Goal: Task Accomplishment & Management: Use online tool/utility

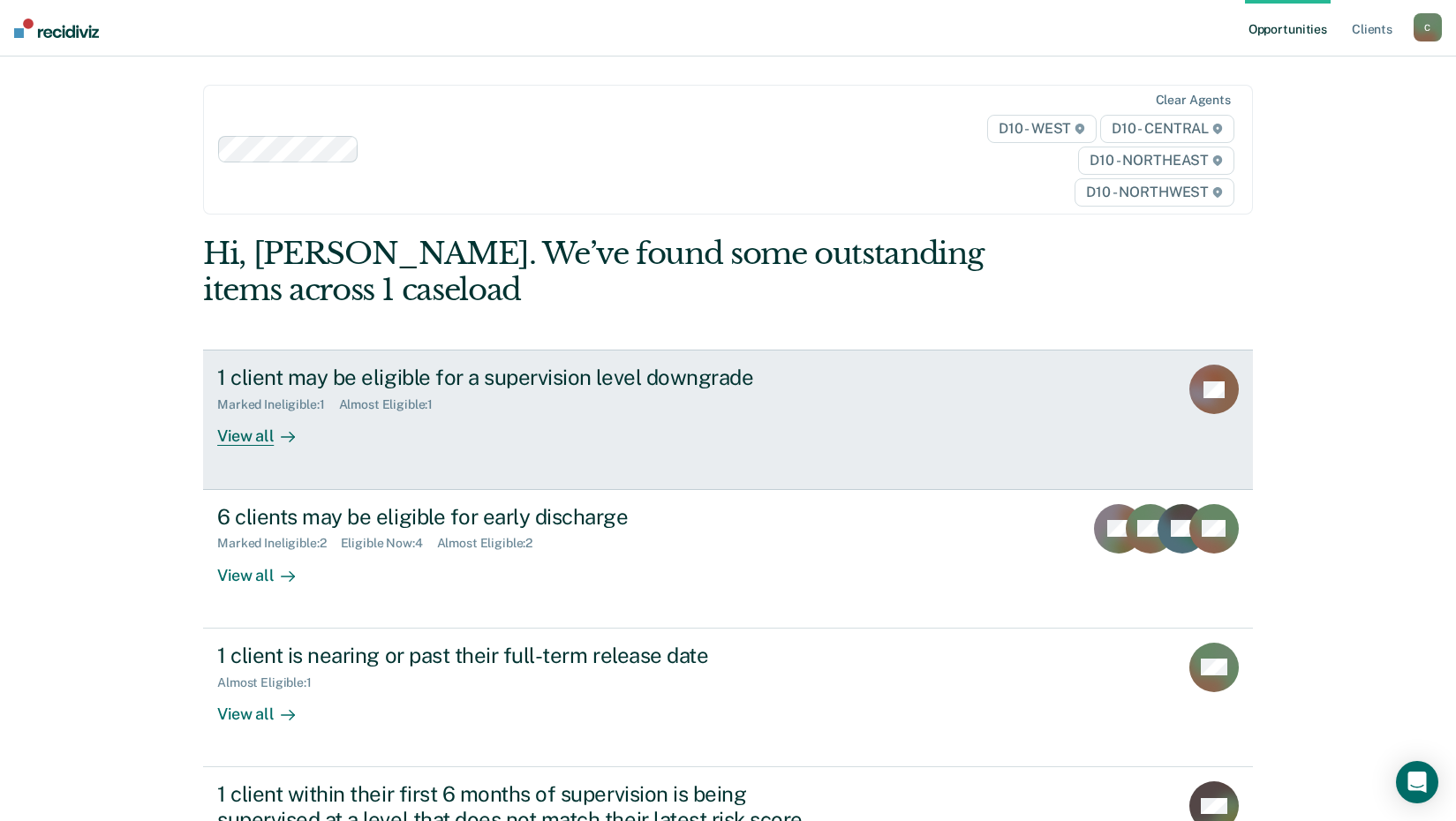
click at [241, 434] on div "View all" at bounding box center [266, 429] width 99 height 34
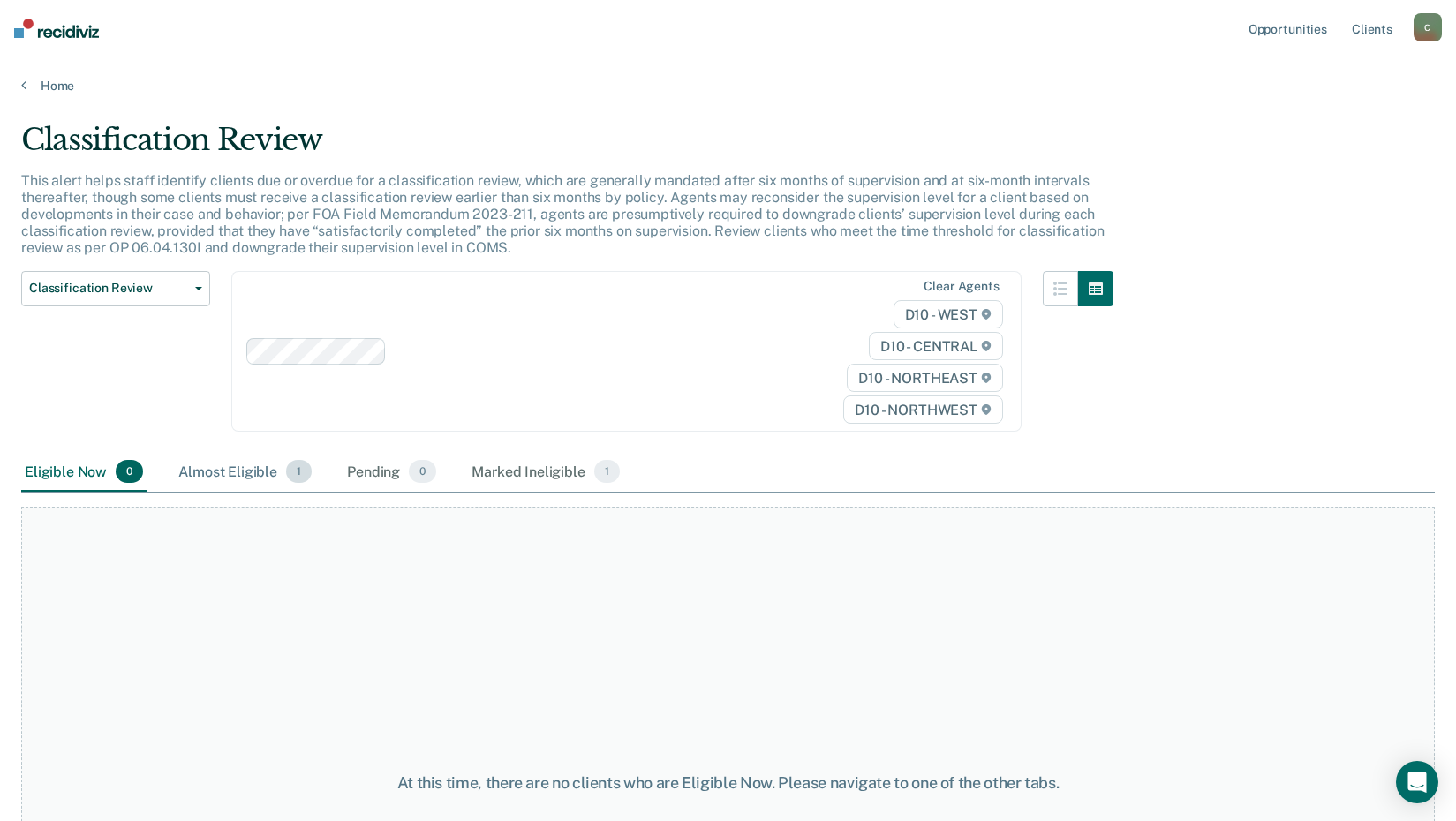
click at [237, 467] on div "Almost Eligible 1" at bounding box center [245, 472] width 140 height 39
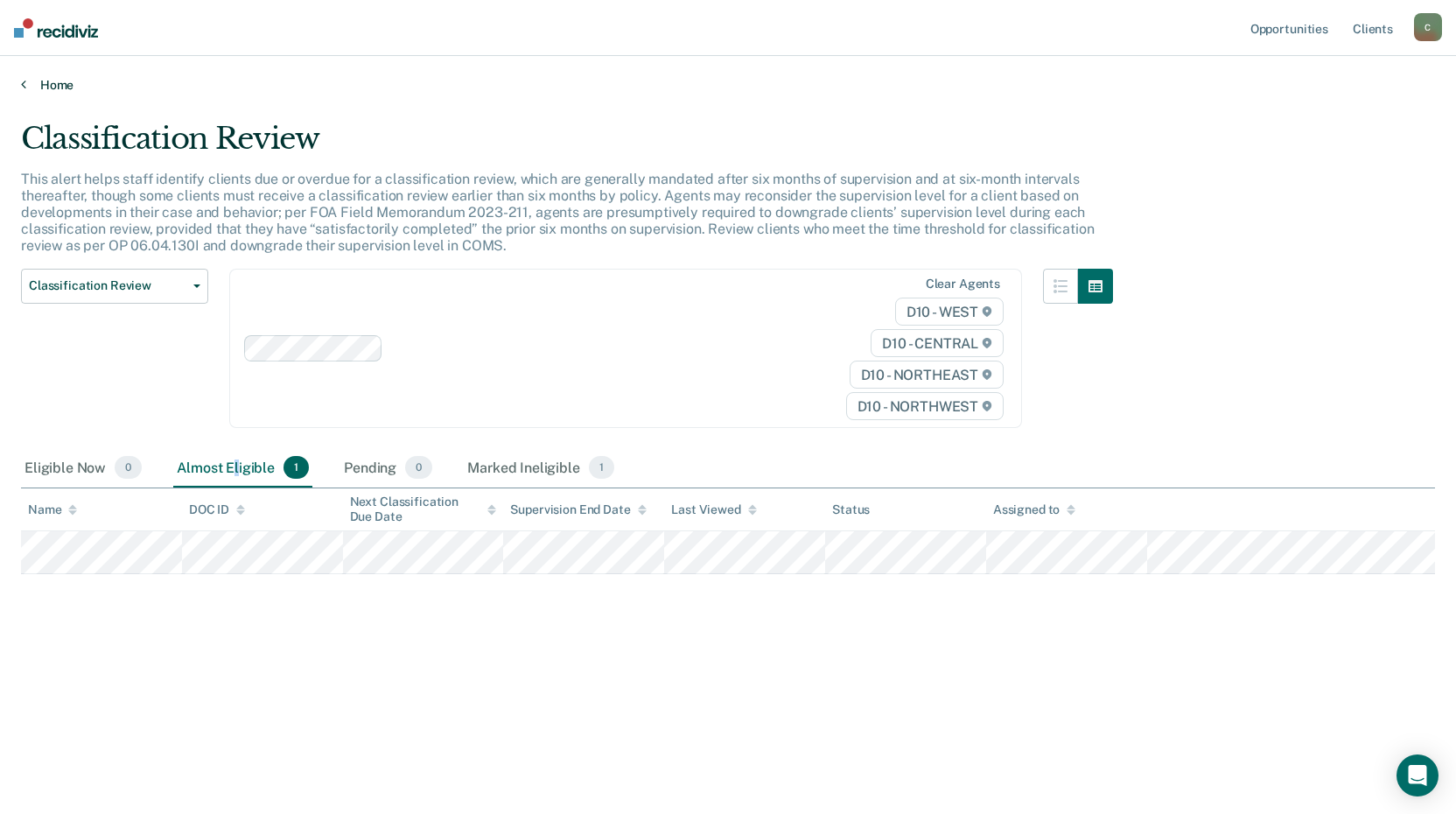
click at [35, 81] on link "Home" at bounding box center [728, 84] width 1414 height 16
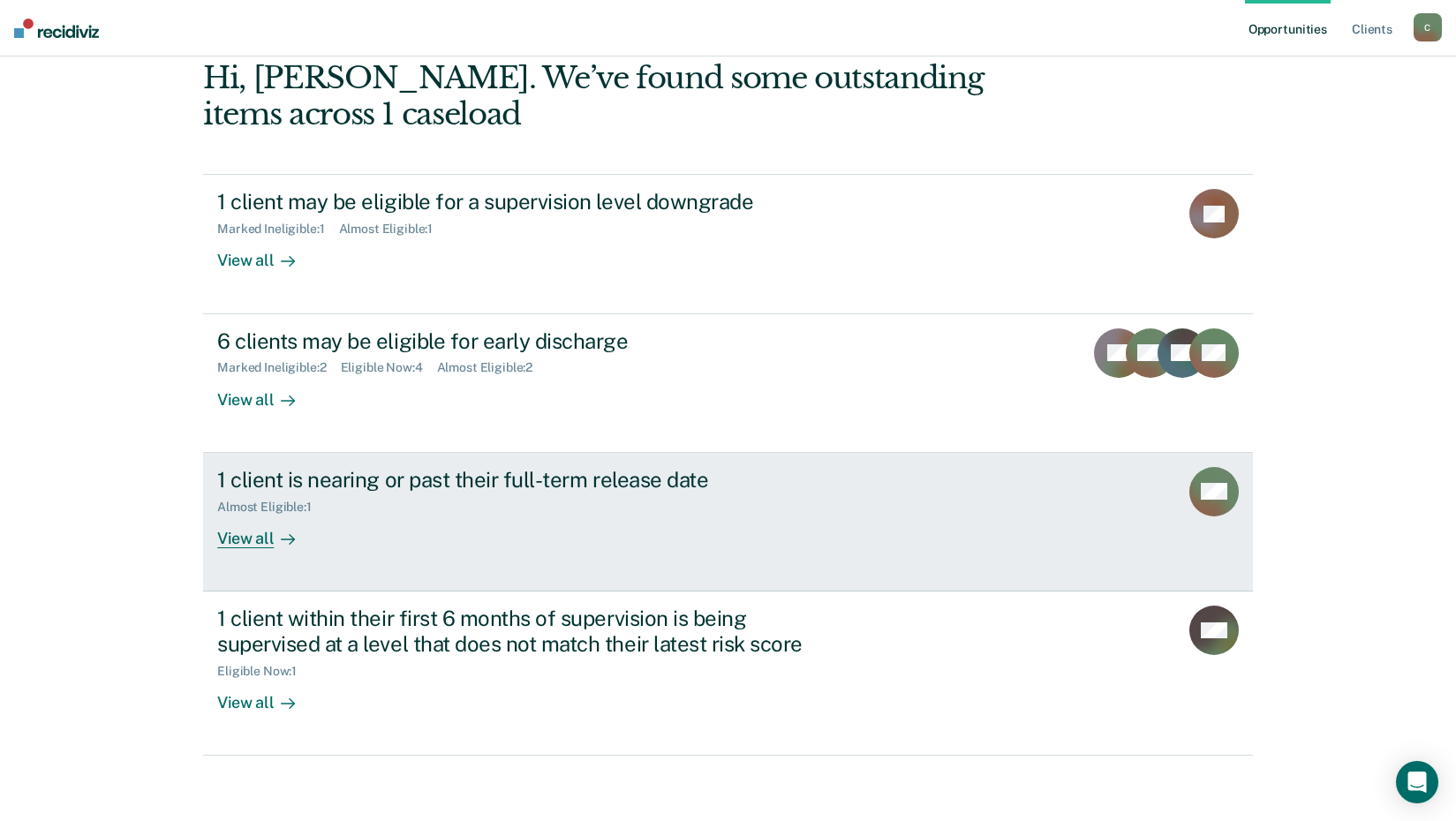
scroll to position [176, 0]
click at [236, 534] on div "View all" at bounding box center [266, 529] width 99 height 34
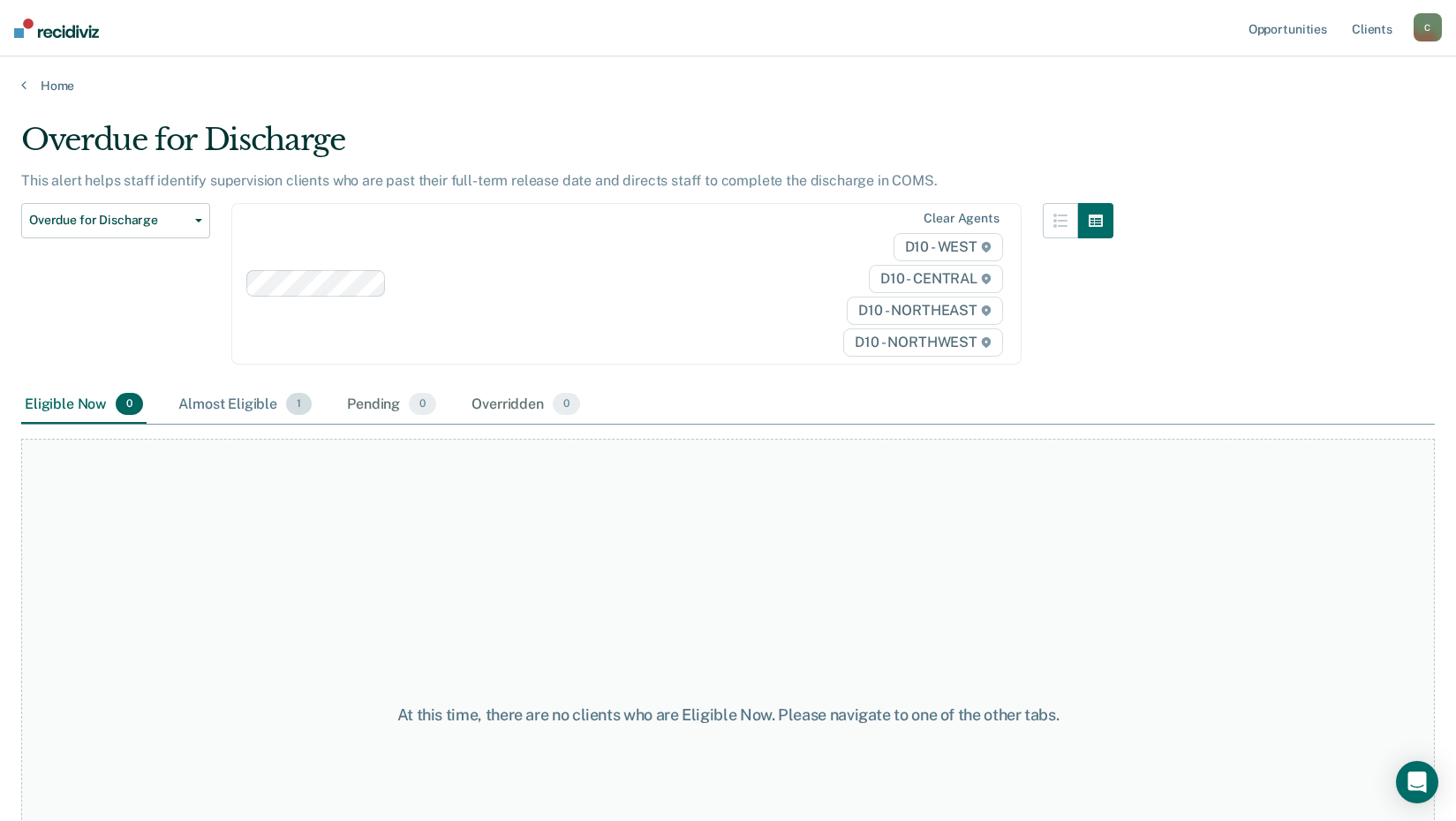
click at [246, 401] on div "Almost Eligible 1" at bounding box center [245, 405] width 140 height 39
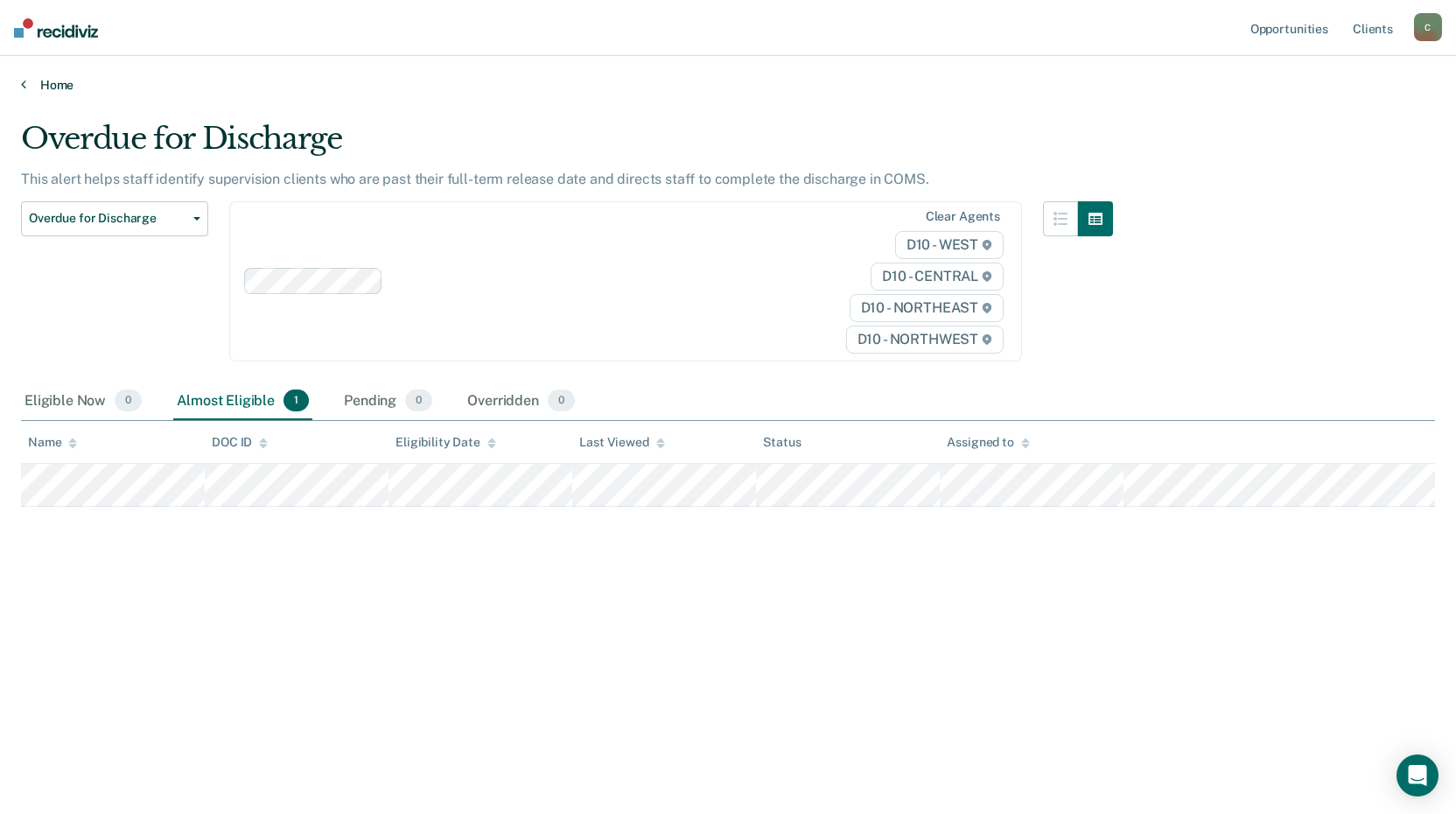
click at [49, 83] on link "Home" at bounding box center [728, 84] width 1414 height 16
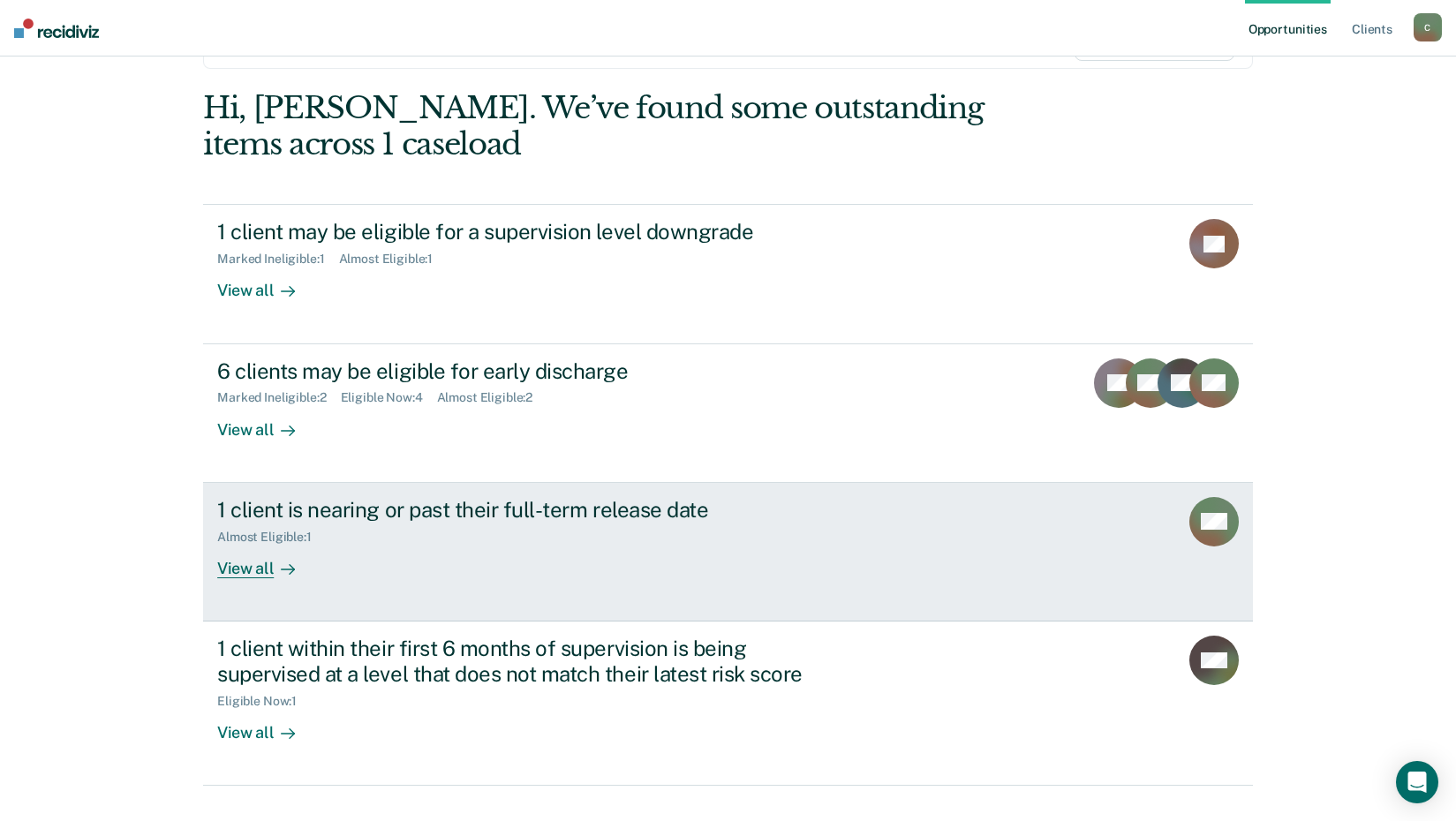
scroll to position [176, 0]
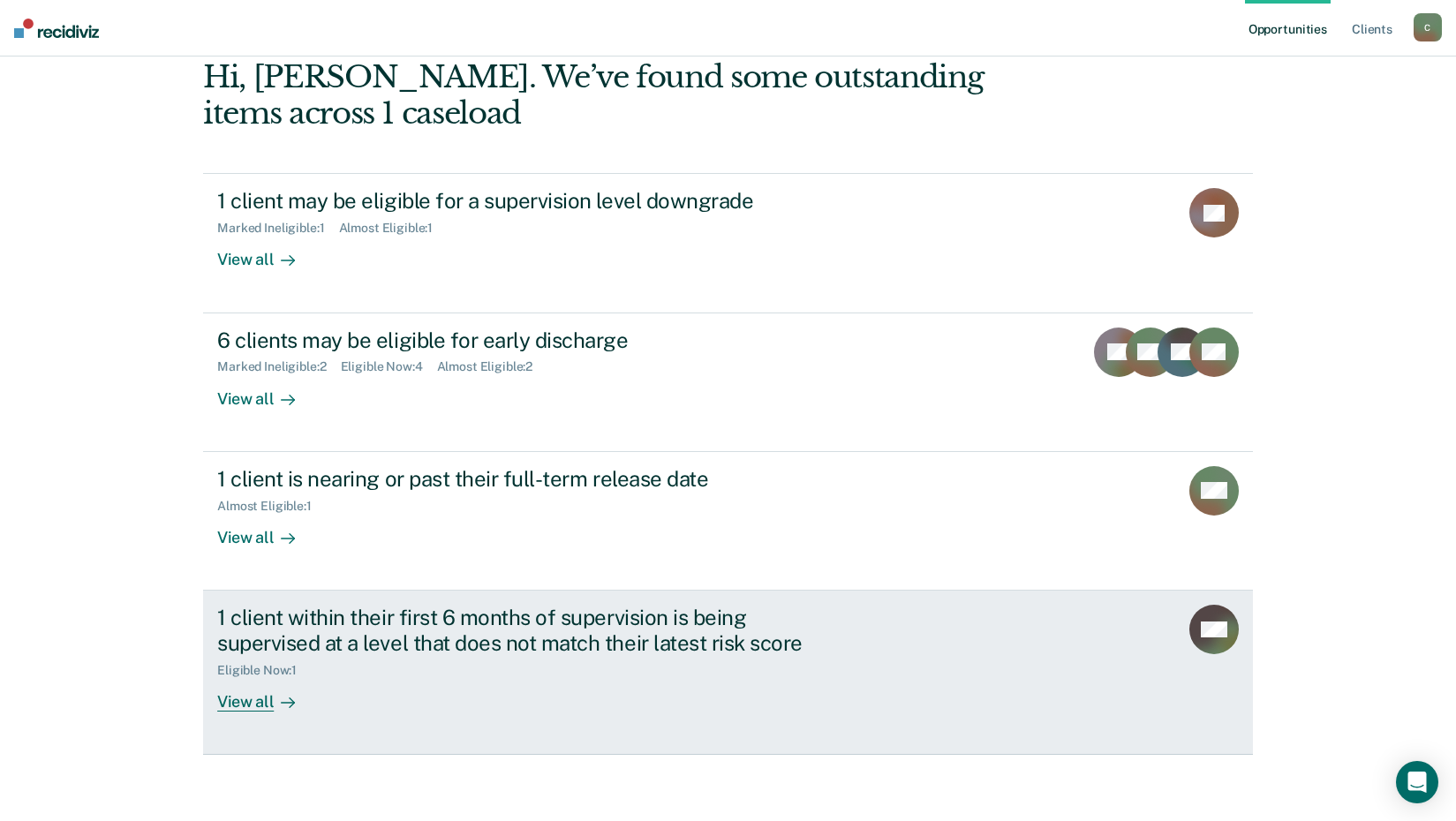
click at [250, 709] on div "View all" at bounding box center [266, 694] width 99 height 34
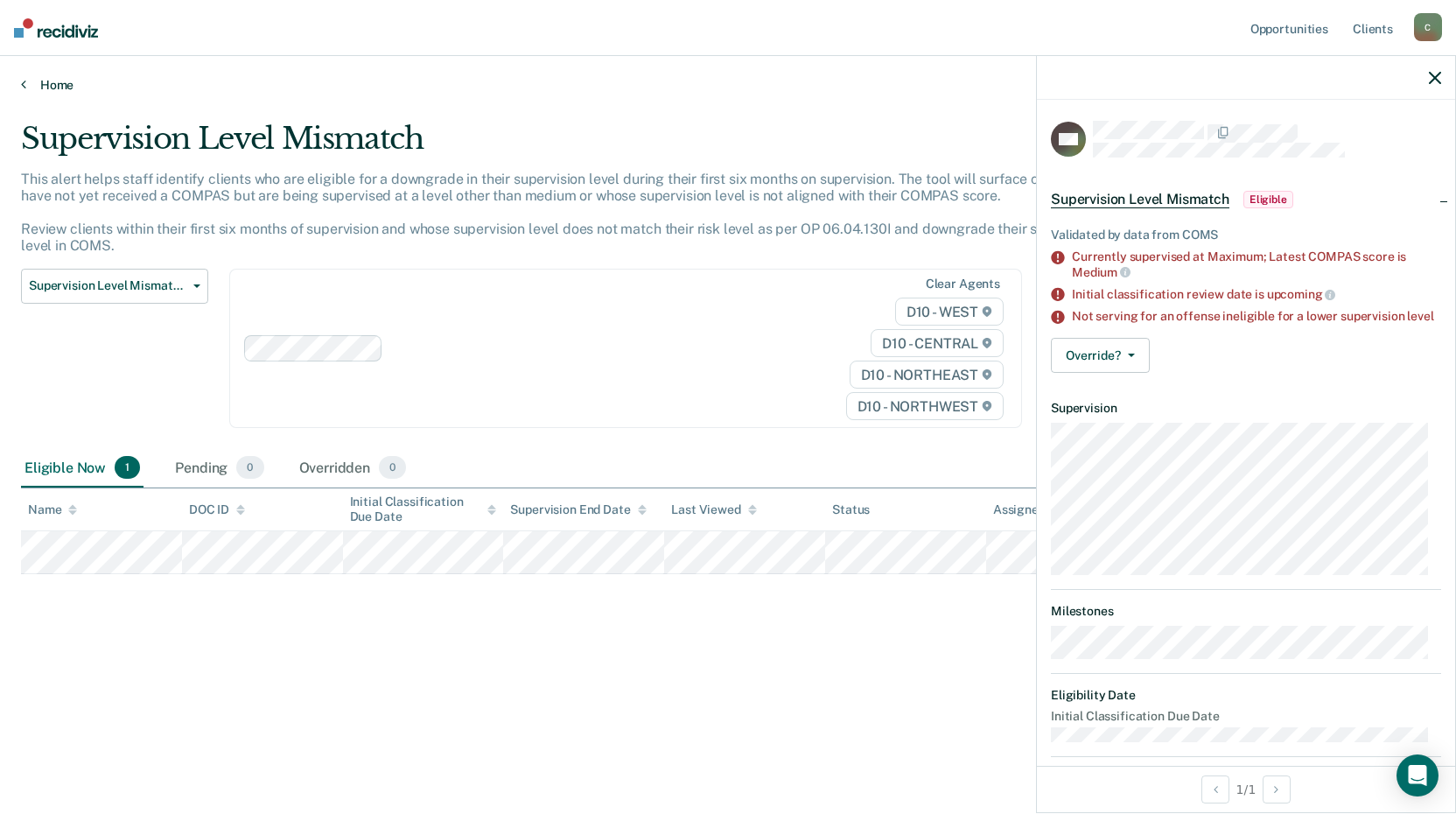
click at [44, 77] on link "Home" at bounding box center [728, 84] width 1414 height 16
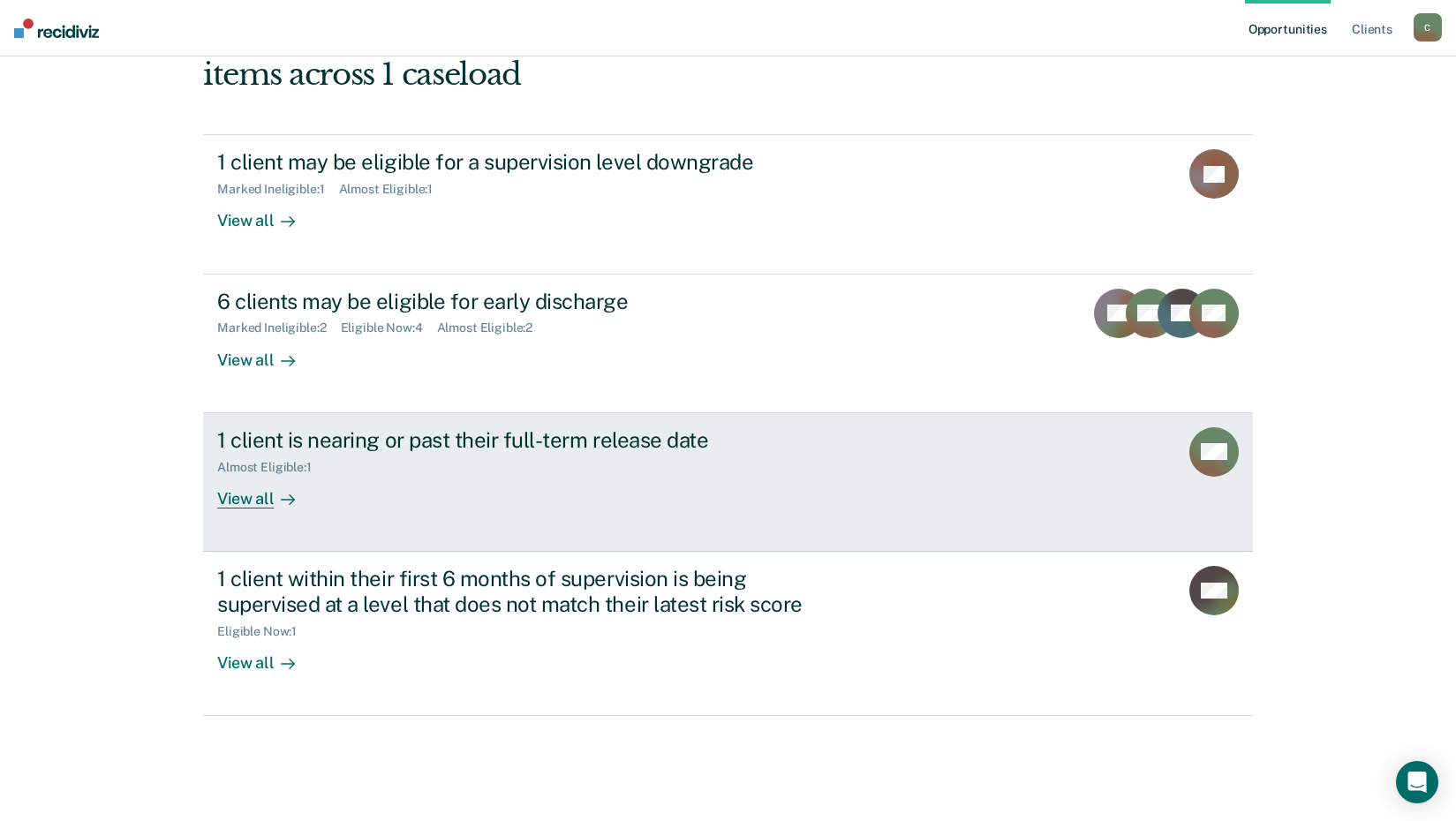
scroll to position [219, 0]
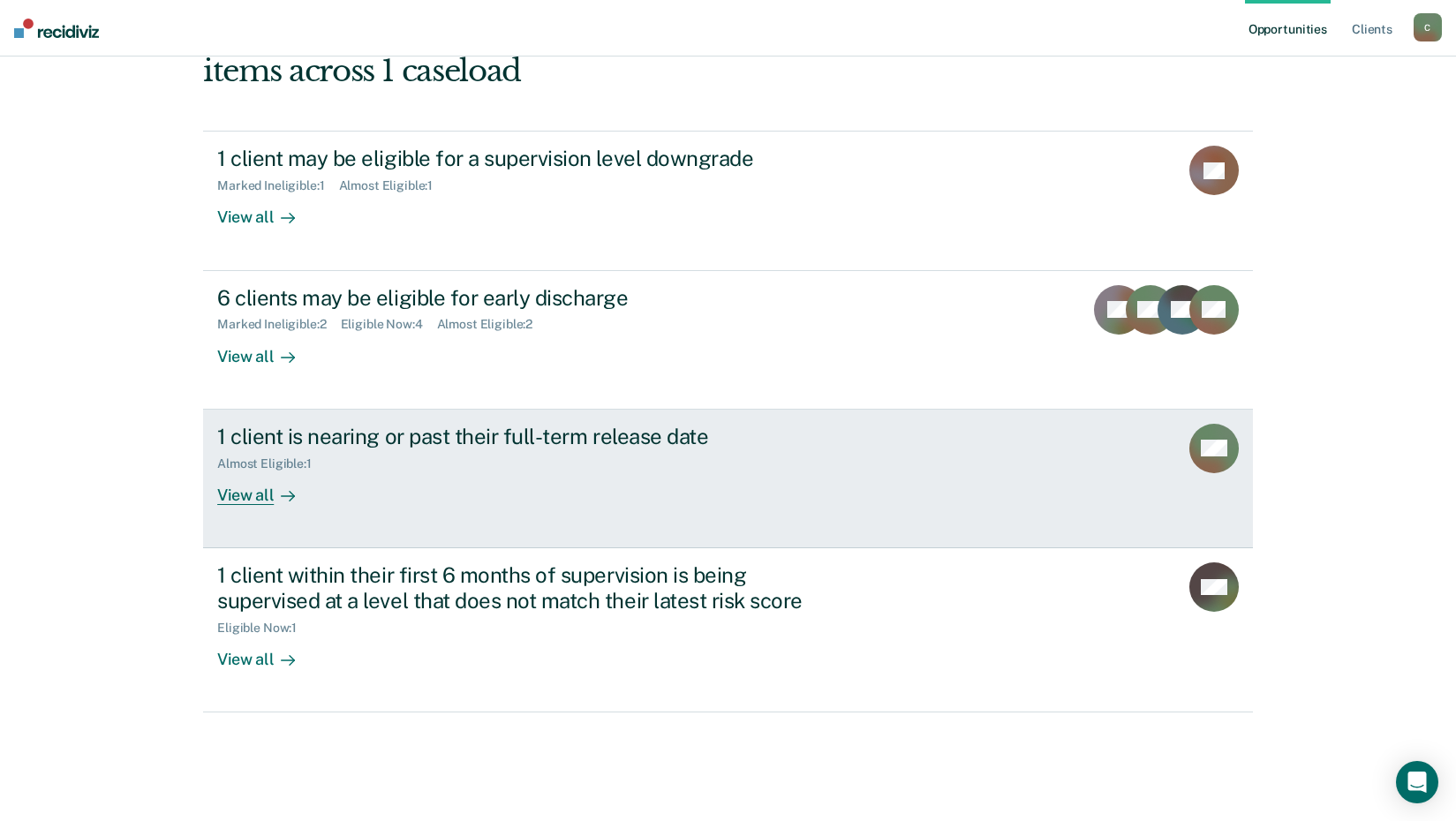
click at [267, 501] on div "View all" at bounding box center [266, 487] width 99 height 34
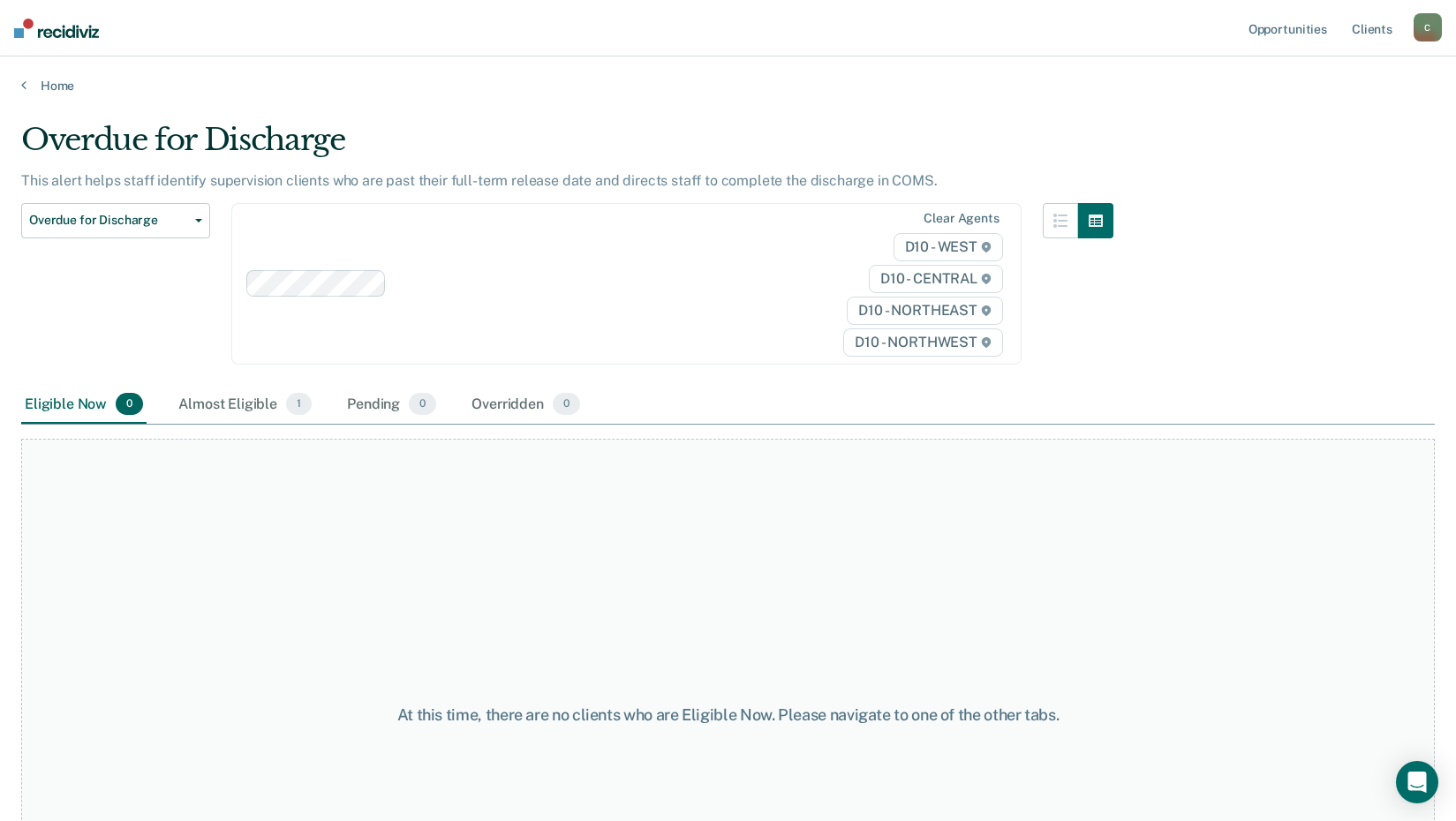
click at [267, 501] on div "At this time, there are no clients who are Eligible Now. Please navigate to one…" at bounding box center [728, 715] width 1414 height 552
drag, startPoint x: 267, startPoint y: 501, endPoint x: 262, endPoint y: 404, distance: 97.1
click at [262, 404] on div "Almost Eligible 1" at bounding box center [245, 405] width 140 height 39
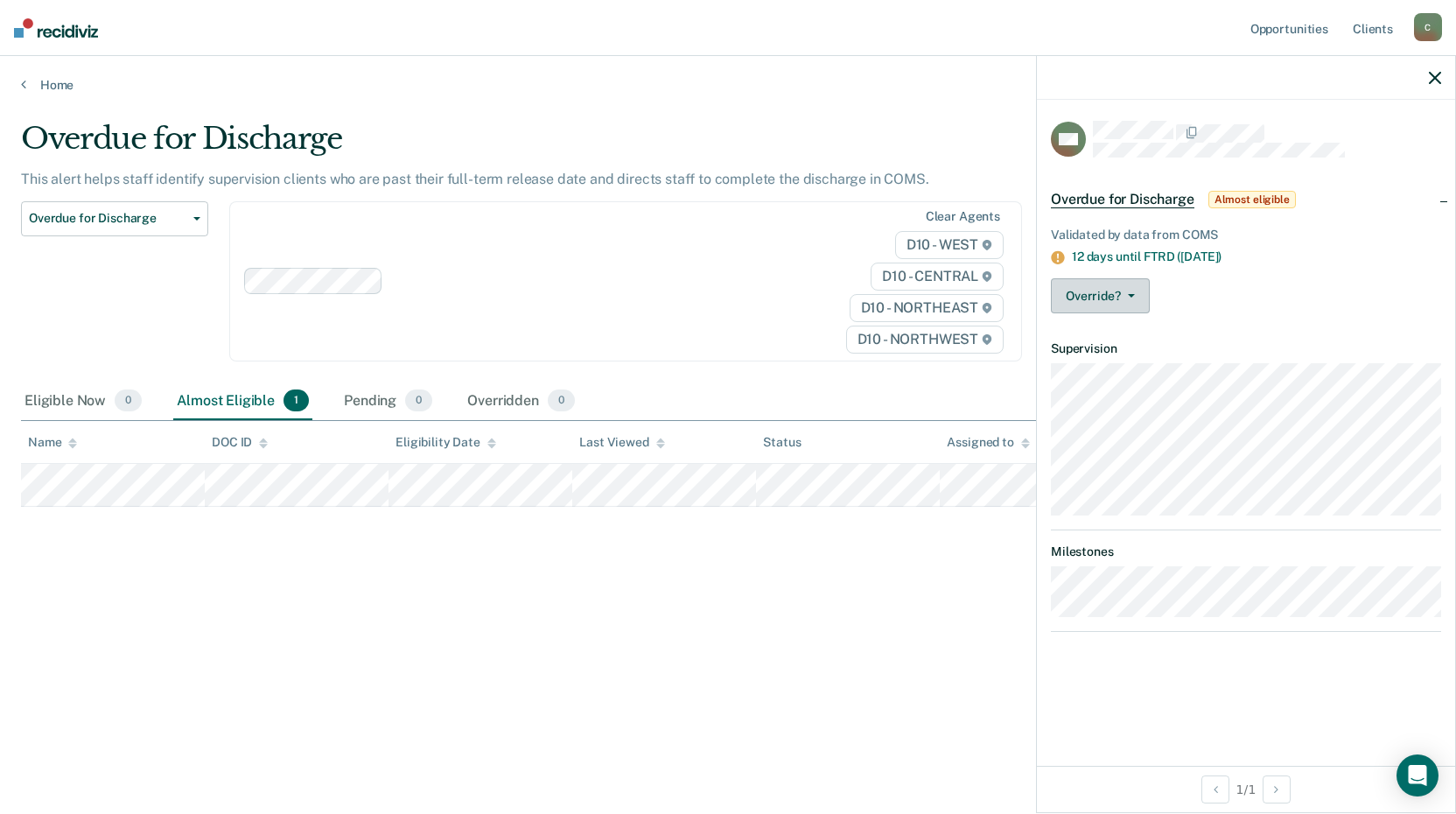
click at [1129, 300] on button "Override?" at bounding box center [1101, 296] width 99 height 35
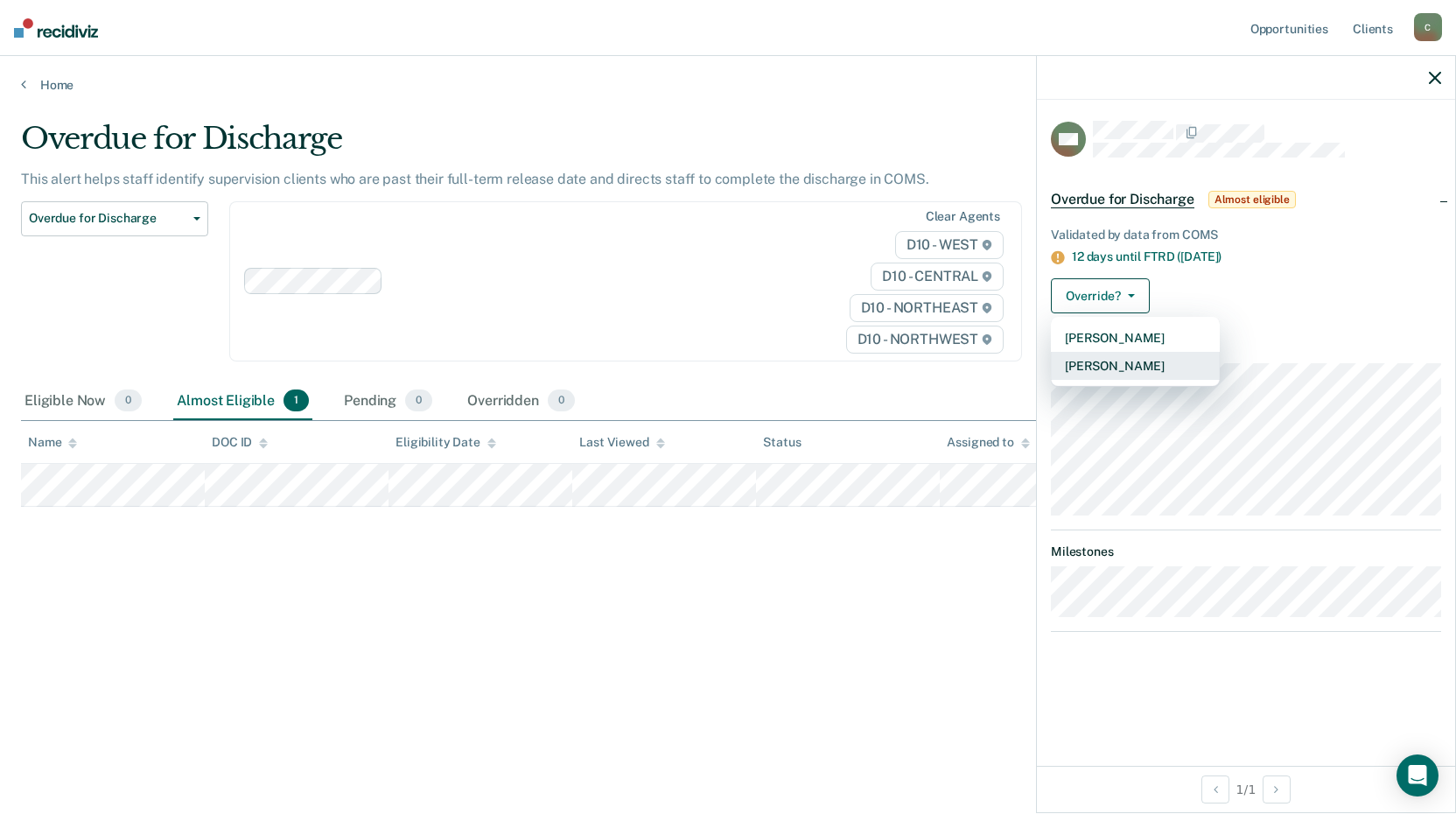
click at [1148, 363] on button "[PERSON_NAME]" at bounding box center [1135, 365] width 168 height 28
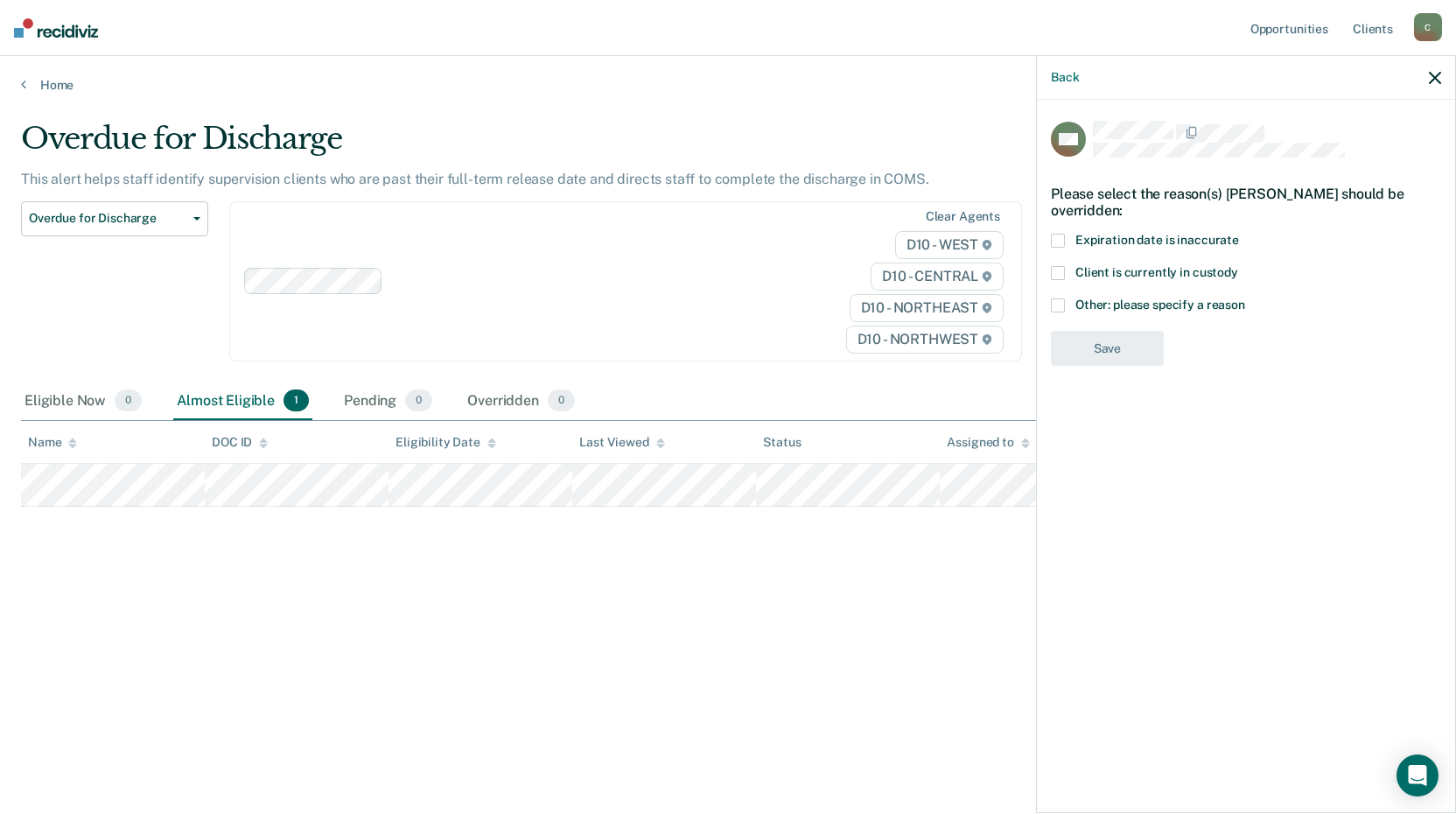
click at [1440, 73] on icon "button" at bounding box center [1435, 77] width 12 height 12
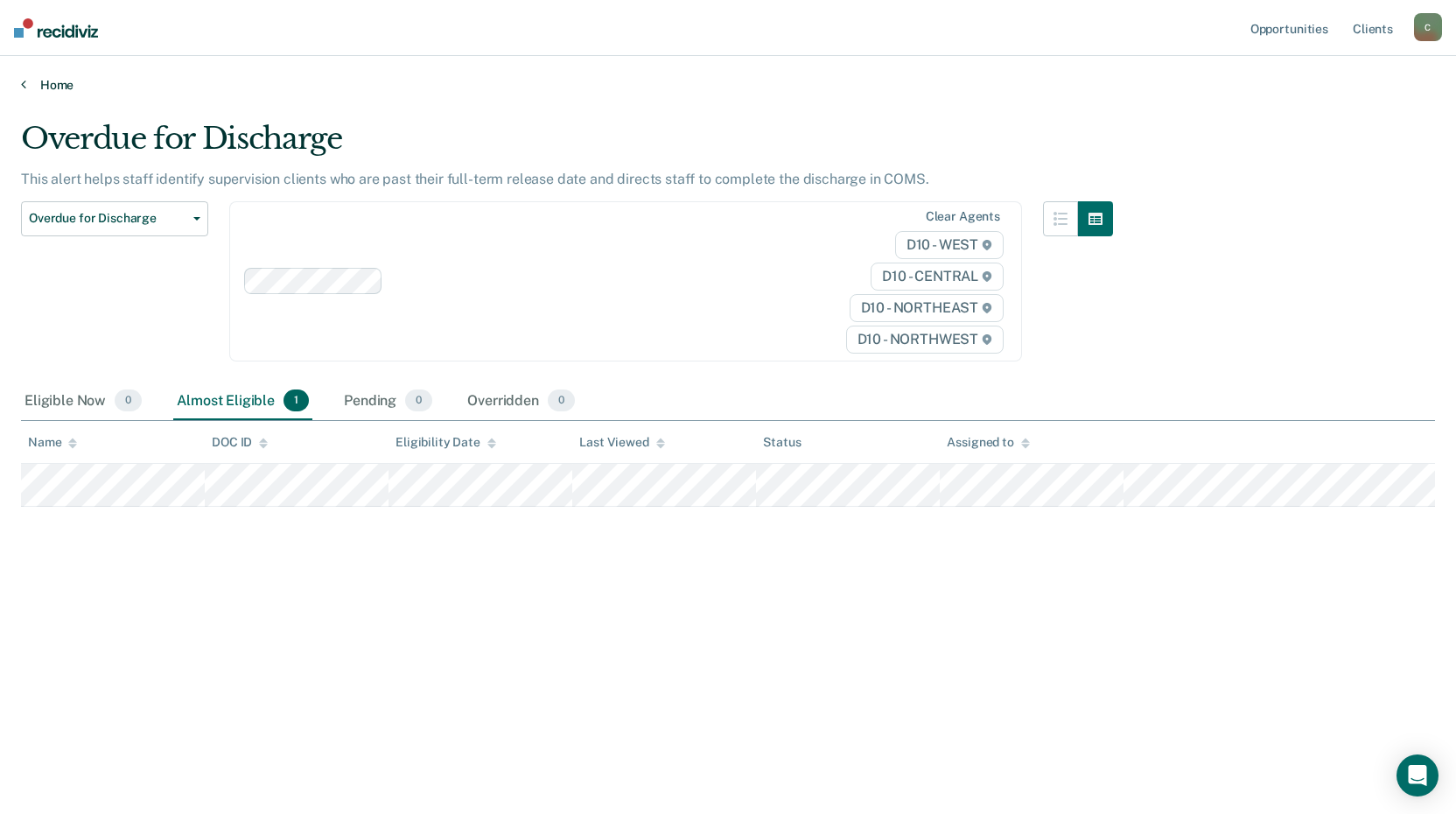
click at [47, 86] on link "Home" at bounding box center [728, 84] width 1414 height 16
